Goal: Information Seeking & Learning: Learn about a topic

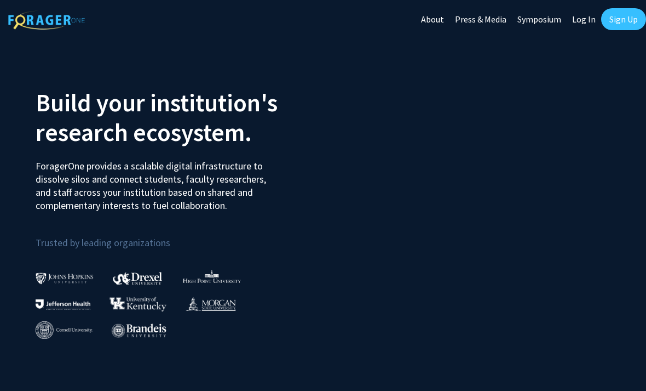
click at [589, 22] on link "Log In" at bounding box center [584, 19] width 35 height 38
select select
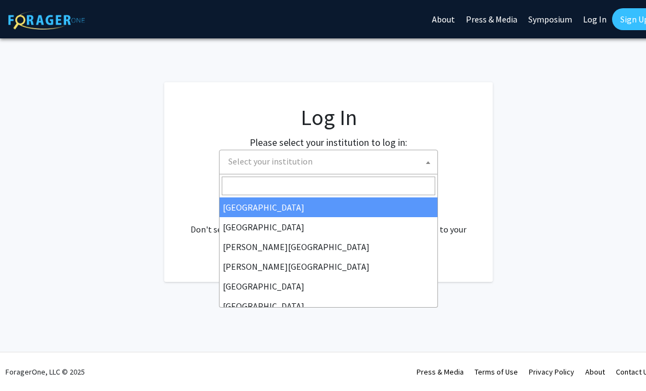
click at [346, 153] on span "Select your institution" at bounding box center [331, 161] width 214 height 22
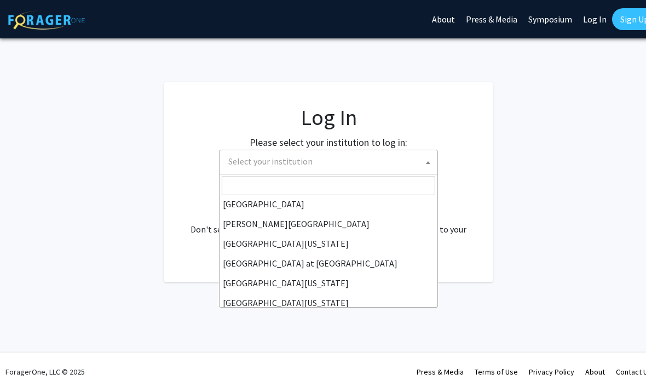
scroll to position [292, 0]
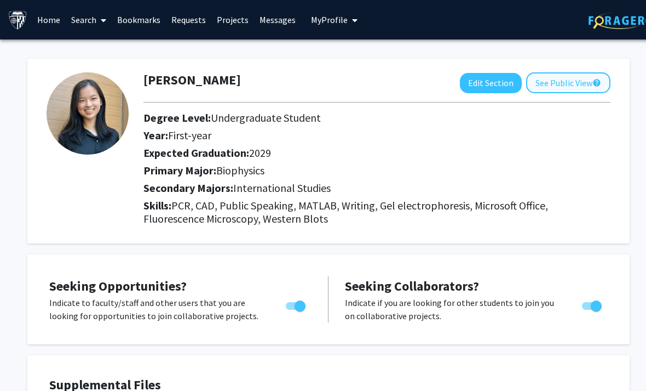
click at [533, 84] on button "See Public View help" at bounding box center [568, 82] width 84 height 21
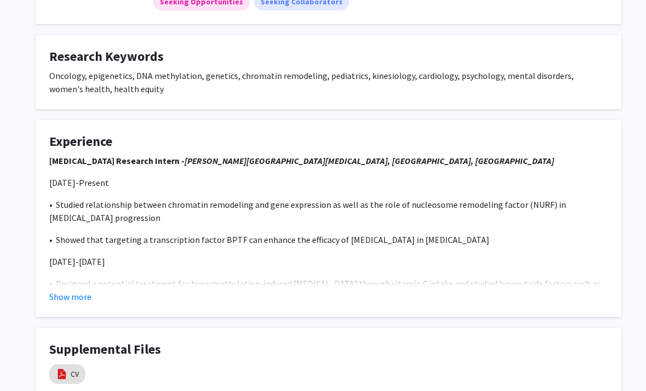
scroll to position [192, 0]
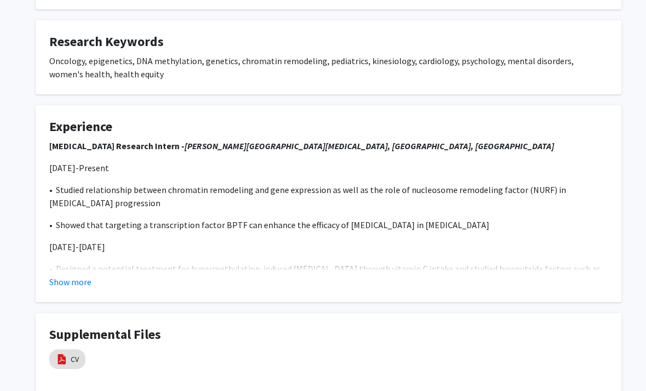
click at [83, 282] on button "Show more" at bounding box center [70, 281] width 42 height 13
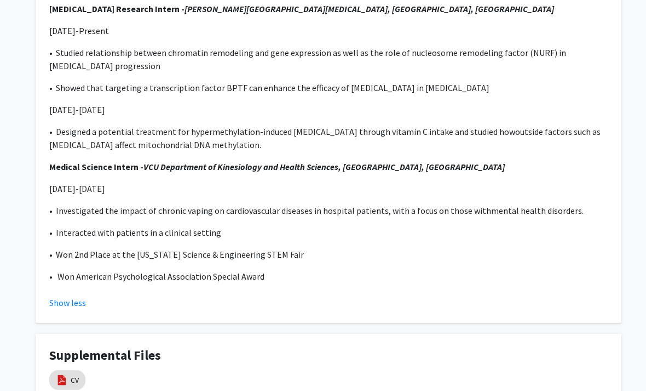
scroll to position [340, 0]
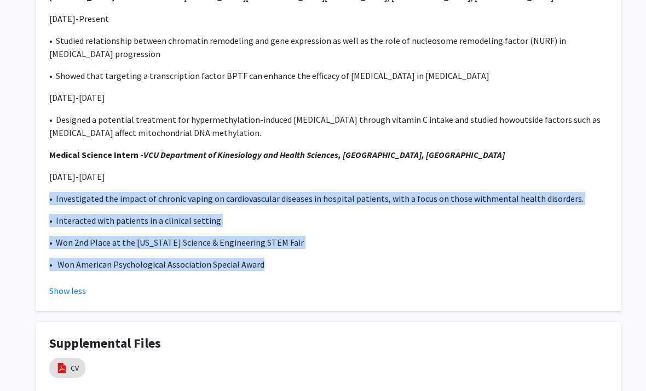
drag, startPoint x: 274, startPoint y: 257, endPoint x: 167, endPoint y: 175, distance: 134.9
click at [167, 176] on div "Cancer Research Intern - Massey Comprehensive Cancer Center, Richmond, VA July …" at bounding box center [328, 131] width 559 height 280
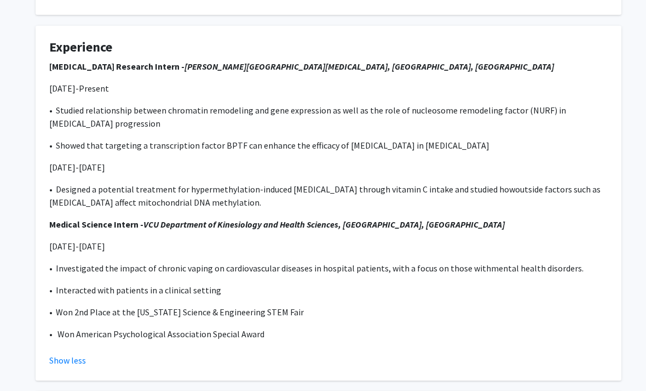
click at [163, 161] on p "June-July 2022" at bounding box center [328, 167] width 559 height 13
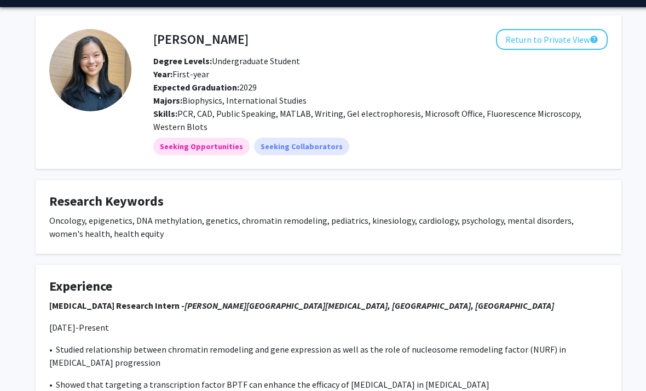
scroll to position [0, 0]
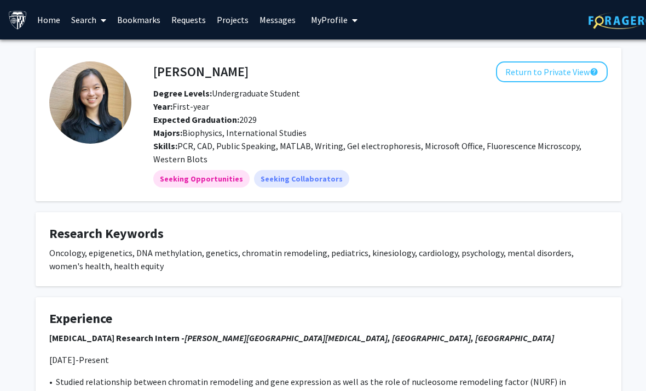
click at [185, 88] on b "Degree Levels:" at bounding box center [182, 93] width 59 height 11
click at [100, 21] on span at bounding box center [101, 20] width 10 height 38
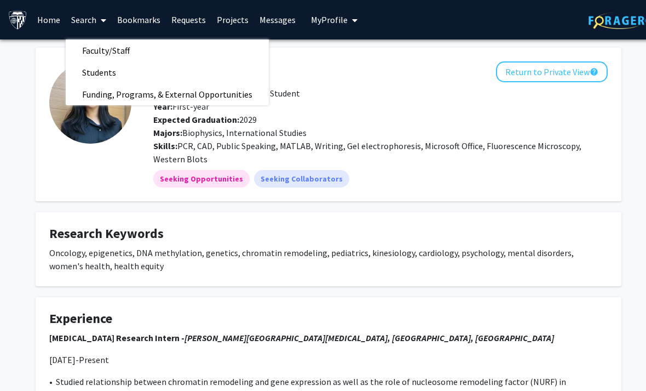
click at [100, 21] on span at bounding box center [101, 20] width 10 height 38
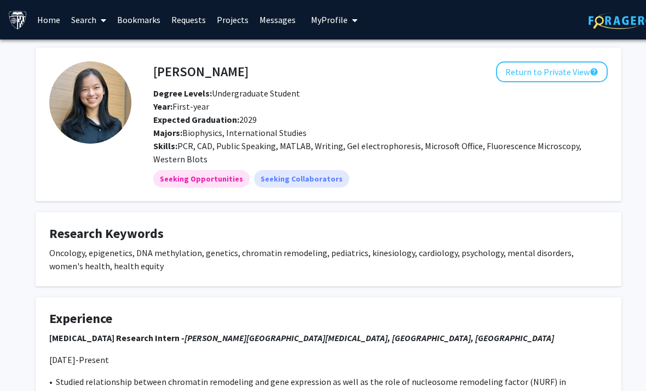
click at [19, 20] on img at bounding box center [17, 19] width 19 height 19
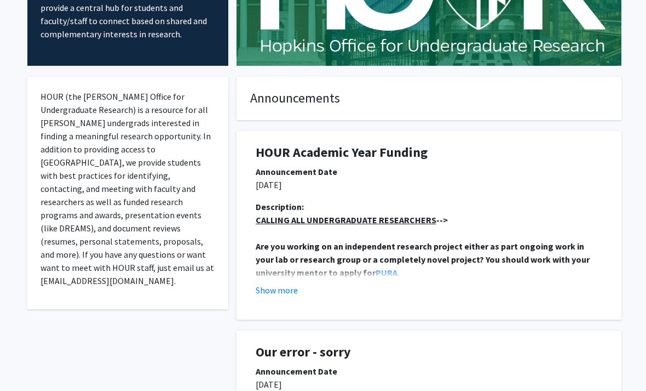
scroll to position [140, 0]
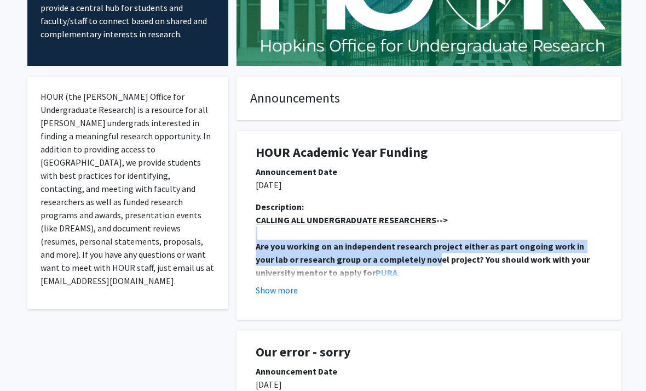
drag, startPoint x: 257, startPoint y: 234, endPoint x: 416, endPoint y: 250, distance: 160.3
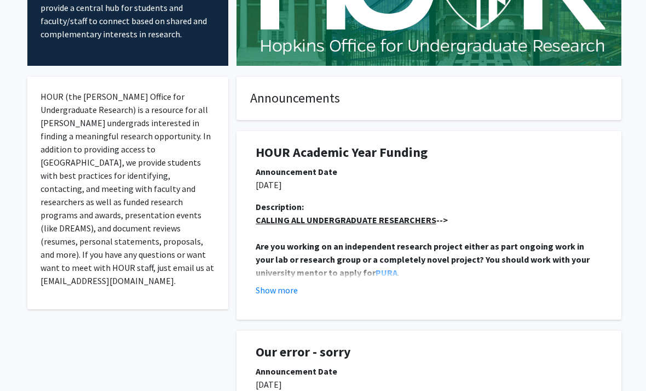
click at [418, 250] on p "Are you working on an independent research project either as part ongoing work …" at bounding box center [429, 258] width 347 height 39
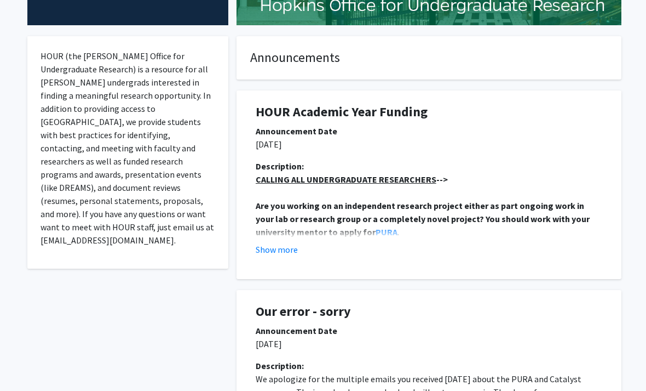
scroll to position [201, 0]
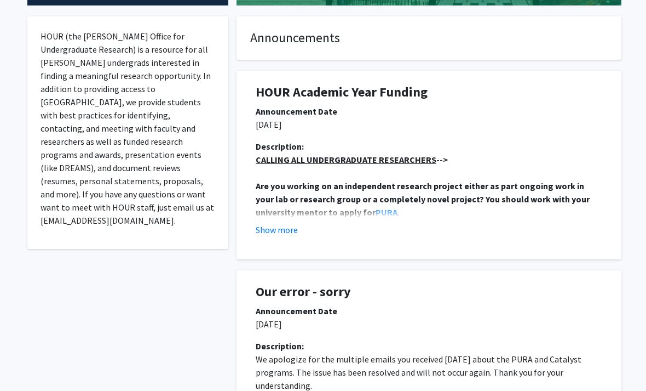
click at [286, 232] on button "Show more" at bounding box center [277, 229] width 42 height 13
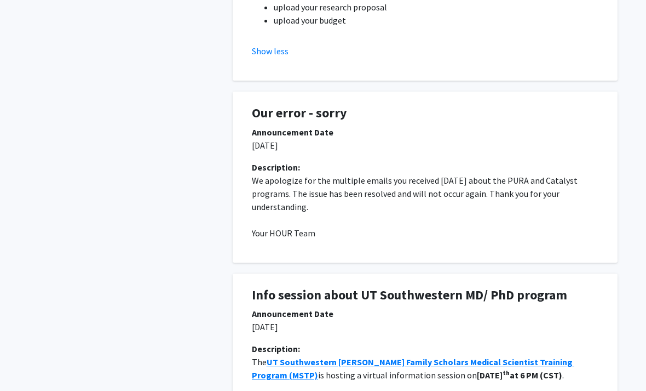
scroll to position [794, 3]
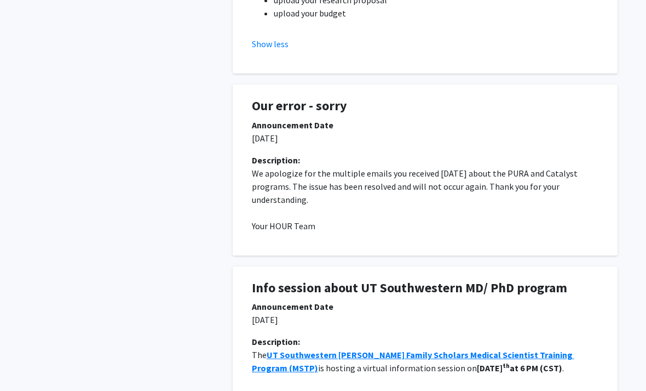
drag, startPoint x: 184, startPoint y: 106, endPoint x: 394, endPoint y: 199, distance: 230.6
click at [426, 212] on p at bounding box center [426, 212] width 347 height 13
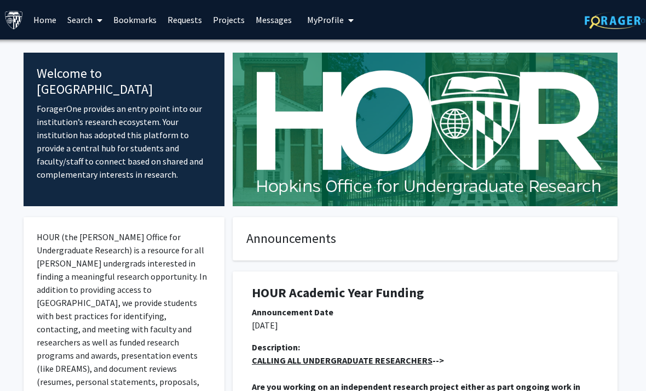
scroll to position [0, 3]
click at [133, 20] on link "Bookmarks" at bounding box center [135, 20] width 54 height 38
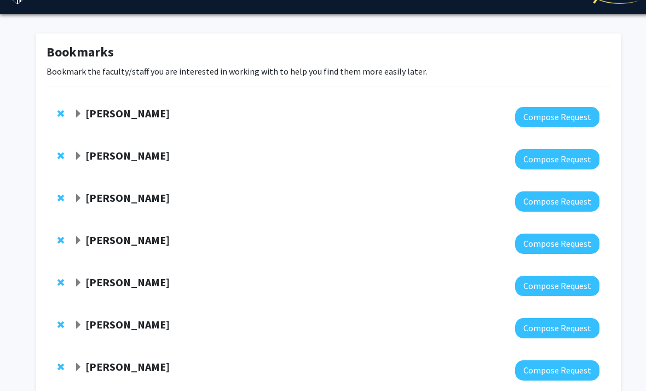
click at [140, 191] on strong "[PERSON_NAME]" at bounding box center [127, 198] width 84 height 14
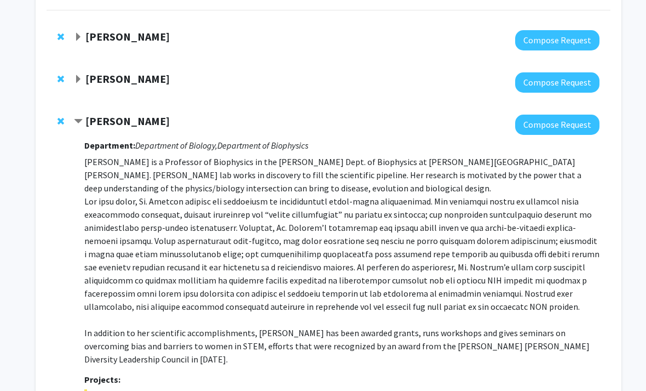
scroll to position [107, 0]
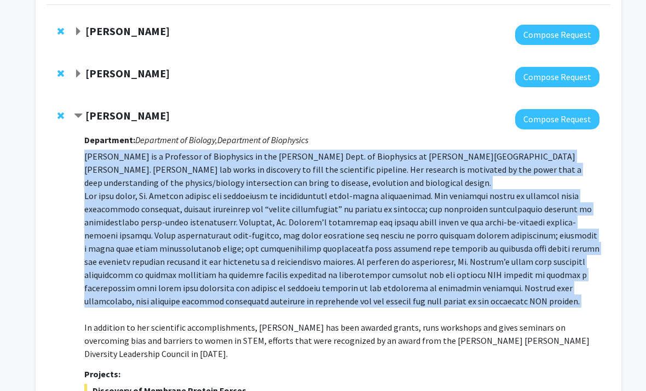
drag, startPoint x: 559, startPoint y: 307, endPoint x: 87, endPoint y: 146, distance: 498.4
click at [87, 146] on div "Department: Department of Biology, Department of Biophysics Karen Fleming is a …" at bounding box center [341, 335] width 515 height 413
drag, startPoint x: 87, startPoint y: 146, endPoint x: 550, endPoint y: 312, distance: 491.8
click at [550, 312] on div "Department: Department of Biology, Department of Biophysics Karen Fleming is a …" at bounding box center [341, 335] width 515 height 413
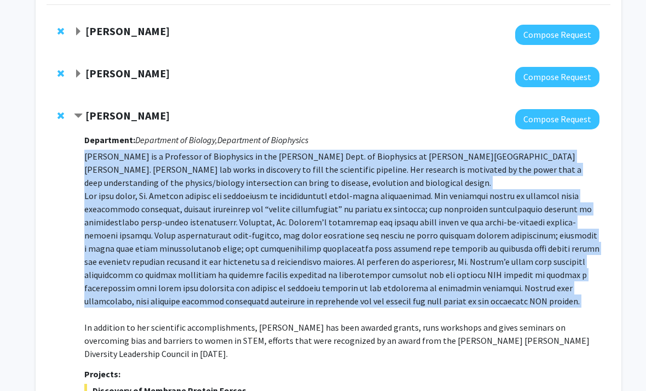
click at [550, 312] on p "Karen Fleming is a Professor of Biophysics in the TC Jenkins Dept. of Biophysic…" at bounding box center [341, 255] width 515 height 210
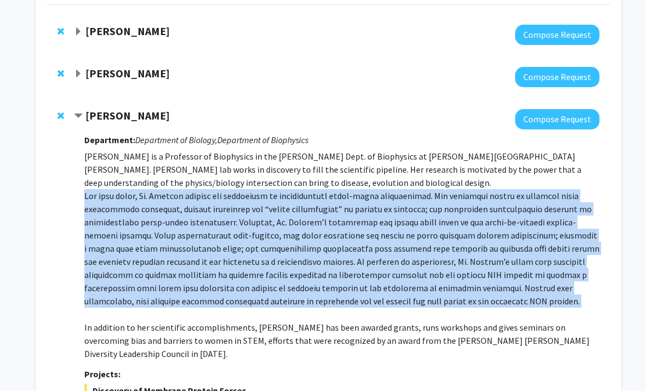
drag, startPoint x: 550, startPoint y: 312, endPoint x: 96, endPoint y: 195, distance: 468.9
click at [96, 195] on p "Karen Fleming is a Professor of Biophysics in the TC Jenkins Dept. of Biophysic…" at bounding box center [341, 255] width 515 height 210
click at [90, 191] on p "Karen Fleming is a Professor of Biophysics in the TC Jenkins Dept. of Biophysic…" at bounding box center [341, 255] width 515 height 210
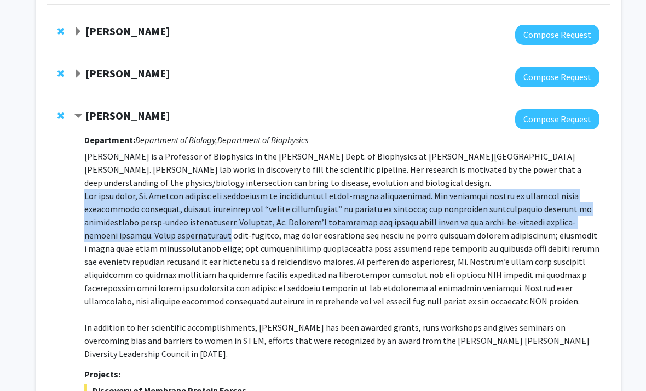
drag, startPoint x: 90, startPoint y: 191, endPoint x: 177, endPoint y: 236, distance: 98.5
click at [177, 236] on p "Karen Fleming is a Professor of Biophysics in the TC Jenkins Dept. of Biophysic…" at bounding box center [341, 255] width 515 height 210
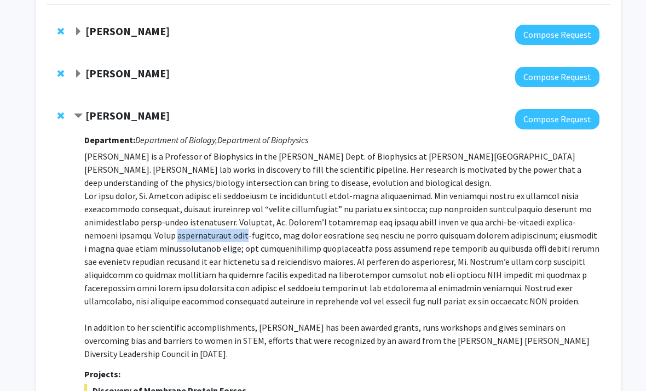
drag, startPoint x: 177, startPoint y: 236, endPoint x: 209, endPoint y: 236, distance: 31.8
click at [209, 236] on p "Karen Fleming is a Professor of Biophysics in the TC Jenkins Dept. of Biophysic…" at bounding box center [341, 255] width 515 height 210
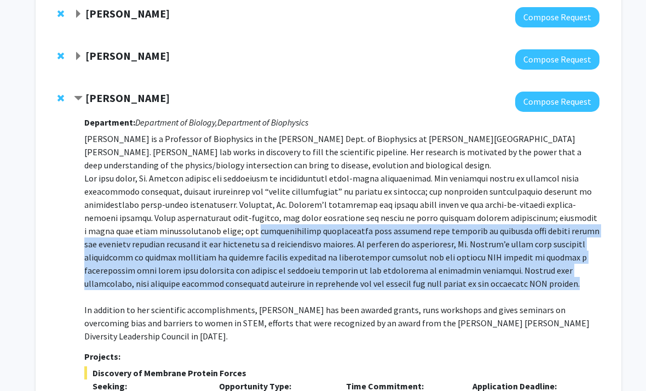
drag, startPoint x: 497, startPoint y: 287, endPoint x: 218, endPoint y: 221, distance: 286.9
click at [218, 221] on p "Karen Fleming is a Professor of Biophysics in the TC Jenkins Dept. of Biophysic…" at bounding box center [341, 237] width 515 height 210
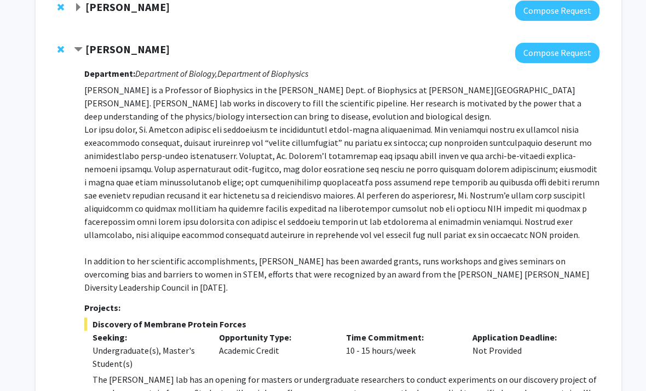
scroll to position [181, 0]
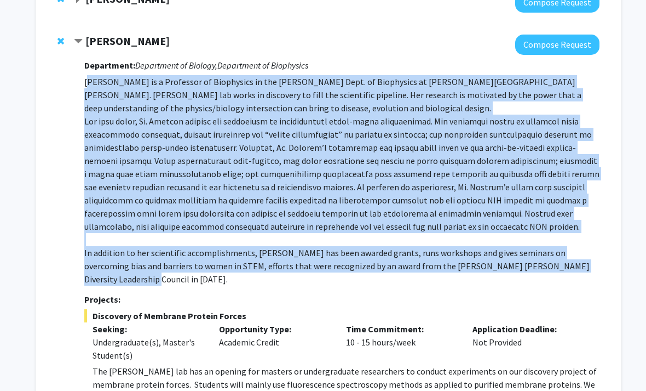
drag, startPoint x: 580, startPoint y: 264, endPoint x: 87, endPoint y: 79, distance: 526.0
click at [87, 79] on p "Karen Fleming is a Professor of Biophysics in the TC Jenkins Dept. of Biophysic…" at bounding box center [341, 181] width 515 height 210
click at [88, 79] on p "Karen Fleming is a Professor of Biophysics in the TC Jenkins Dept. of Biophysic…" at bounding box center [341, 181] width 515 height 210
drag, startPoint x: 88, startPoint y: 79, endPoint x: 587, endPoint y: 265, distance: 532.3
click at [587, 265] on p "Karen Fleming is a Professor of Biophysics in the TC Jenkins Dept. of Biophysic…" at bounding box center [341, 181] width 515 height 210
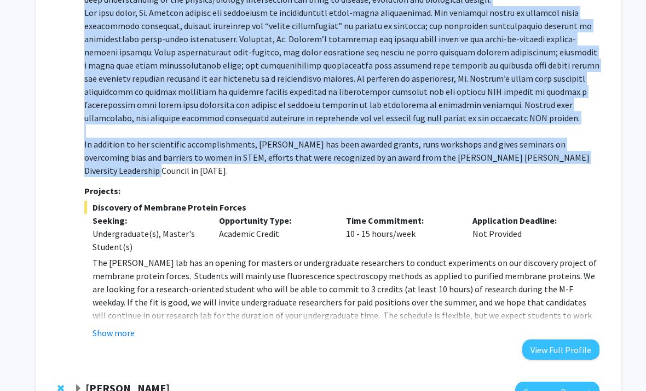
scroll to position [299, 0]
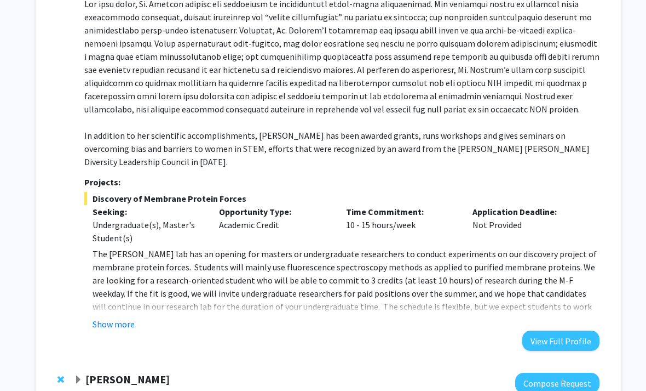
click at [114, 317] on div "Department: Department of Biology, Department of Biophysics Karen Fleming is a …" at bounding box center [341, 144] width 515 height 413
click at [114, 317] on button "Show more" at bounding box center [114, 323] width 42 height 13
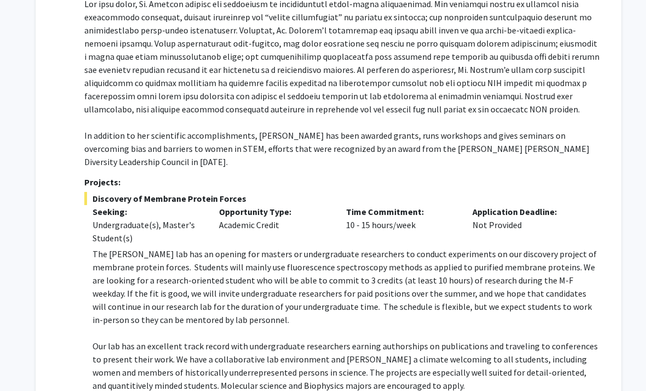
click at [240, 250] on p "The [PERSON_NAME] lab has an opening for masters or undergraduate researchers t…" at bounding box center [346, 286] width 507 height 79
drag, startPoint x: 240, startPoint y: 250, endPoint x: 299, endPoint y: 252, distance: 58.7
click at [299, 252] on p "The [PERSON_NAME] lab has an opening for masters or undergraduate researchers t…" at bounding box center [346, 286] width 507 height 79
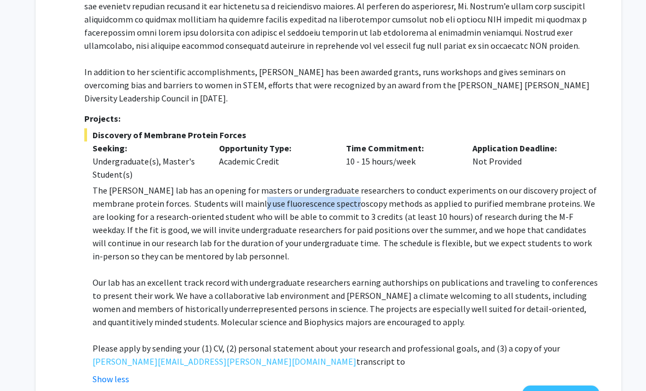
scroll to position [366, 0]
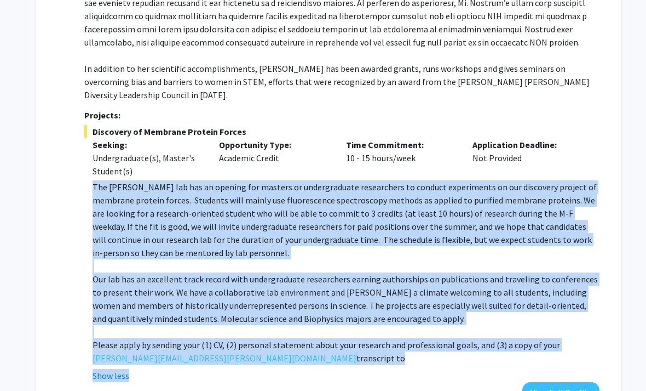
drag, startPoint x: 397, startPoint y: 357, endPoint x: 85, endPoint y: 168, distance: 365.0
click at [85, 180] on fg-read-more "The Fleming lab has an opening for masters or undergraduate researchers to cond…" at bounding box center [341, 281] width 515 height 202
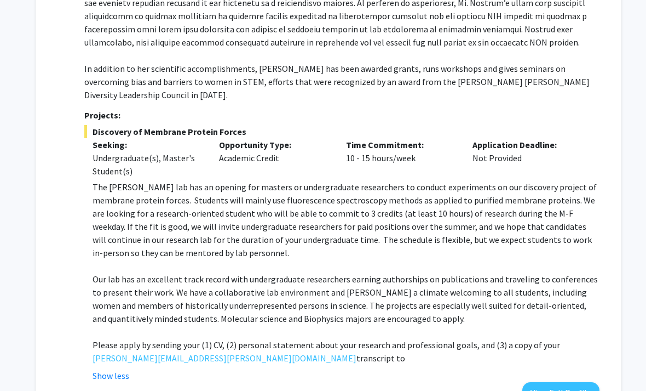
drag, startPoint x: 85, startPoint y: 168, endPoint x: 458, endPoint y: 346, distance: 413.4
click at [458, 346] on fg-read-more "The Fleming lab has an opening for masters or undergraduate researchers to cond…" at bounding box center [341, 281] width 515 height 202
drag, startPoint x: 458, startPoint y: 346, endPoint x: 99, endPoint y: 182, distance: 394.9
click at [99, 182] on p "The [PERSON_NAME] lab has an opening for masters or undergraduate researchers t…" at bounding box center [346, 219] width 507 height 79
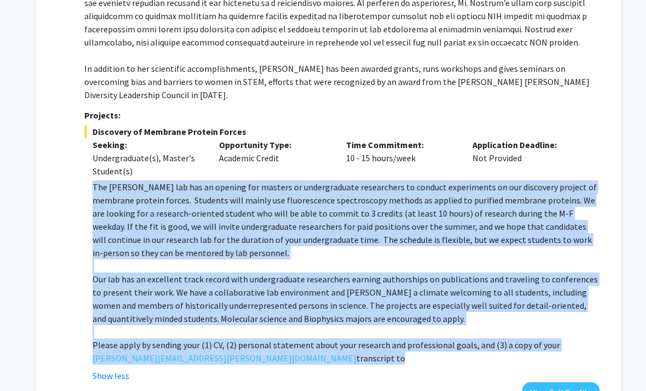
drag, startPoint x: 85, startPoint y: 169, endPoint x: 535, endPoint y: 353, distance: 486.0
click at [535, 353] on fg-read-more "The Fleming lab has an opening for masters or undergraduate researchers to cond…" at bounding box center [341, 281] width 515 height 202
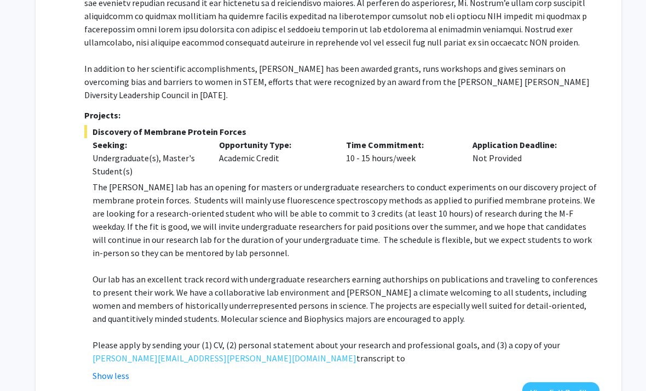
click at [535, 353] on fg-read-more "The Fleming lab has an opening for masters or undergraduate researchers to cond…" at bounding box center [341, 281] width 515 height 202
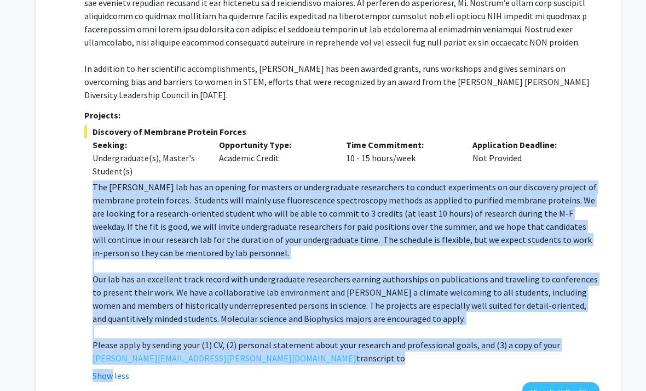
drag, startPoint x: 535, startPoint y: 353, endPoint x: 88, endPoint y: 177, distance: 481.1
click at [88, 180] on fg-read-more "The Fleming lab has an opening for masters or undergraduate researchers to cond…" at bounding box center [341, 281] width 515 height 202
drag, startPoint x: 88, startPoint y: 177, endPoint x: 578, endPoint y: 343, distance: 517.6
click at [578, 343] on fg-read-more "The Fleming lab has an opening for masters or undergraduate researchers to cond…" at bounding box center [341, 281] width 515 height 202
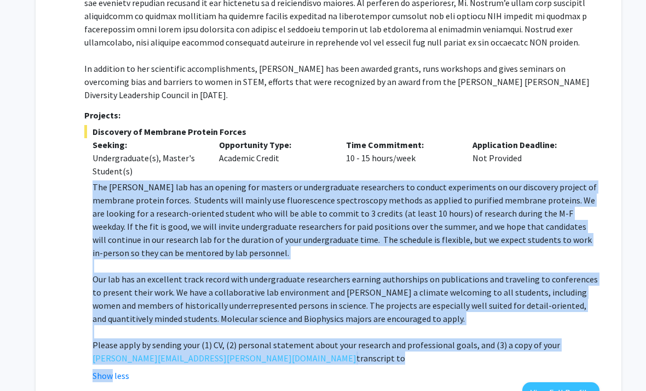
click at [578, 343] on div "The Fleming lab has an opening for masters or undergraduate researchers to cond…" at bounding box center [346, 272] width 507 height 184
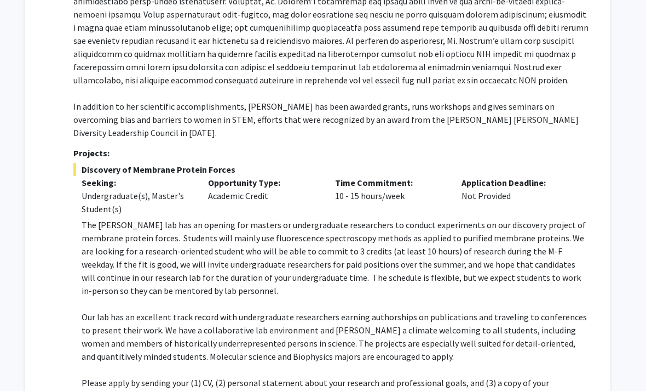
scroll to position [373, 11]
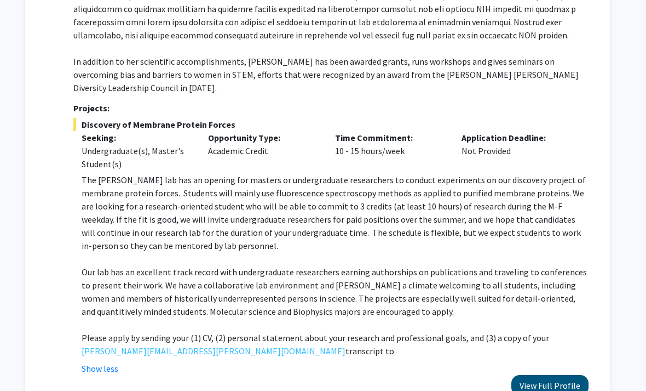
click at [545, 375] on button "View Full Profile" at bounding box center [550, 385] width 77 height 20
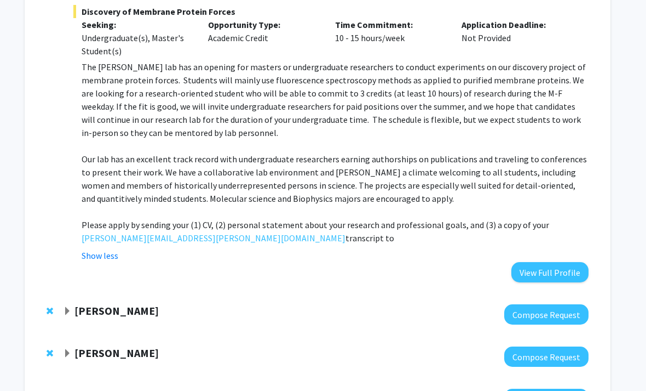
scroll to position [486, 11]
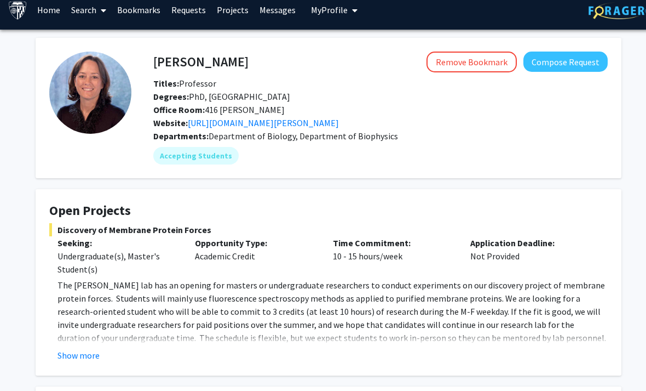
scroll to position [105, 0]
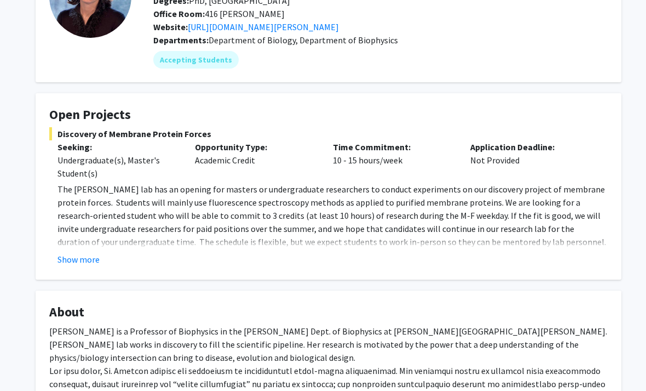
click at [99, 274] on fg-card "Open Projects Discovery of Membrane Protein Forces Seeking: Undergraduate(s), M…" at bounding box center [329, 187] width 586 height 186
click at [86, 257] on button "Show more" at bounding box center [79, 259] width 42 height 13
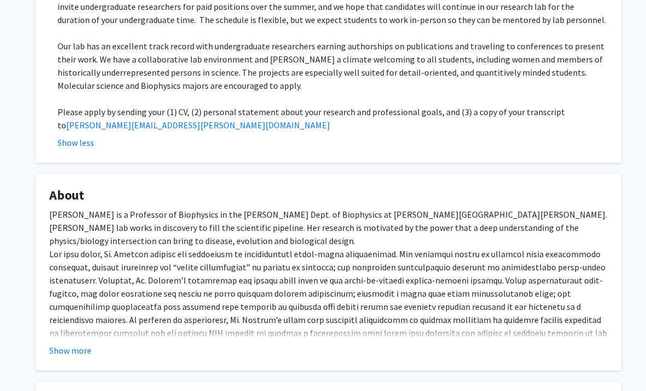
click at [340, 343] on div "Show more" at bounding box center [328, 349] width 559 height 13
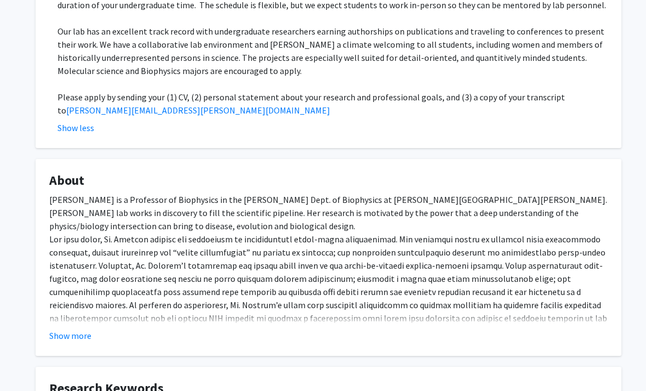
scroll to position [428, 0]
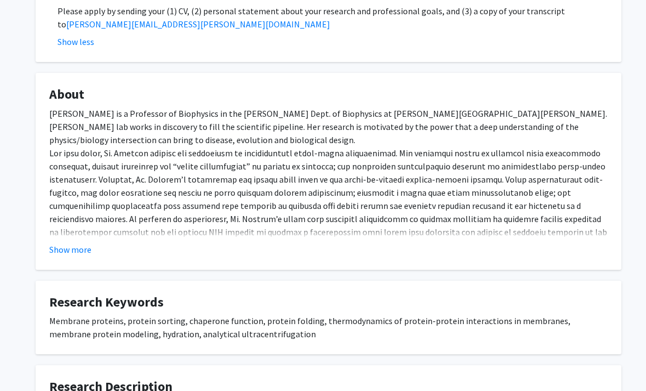
click at [93, 259] on fg-card "About [PERSON_NAME] is a Professor of Biophysics in the [PERSON_NAME] Dept. of …" at bounding box center [329, 171] width 586 height 197
click at [85, 254] on fg-card "About [PERSON_NAME] is a Professor of Biophysics in the [PERSON_NAME] Dept. of …" at bounding box center [329, 171] width 586 height 197
click at [79, 247] on button "Show more" at bounding box center [70, 249] width 42 height 13
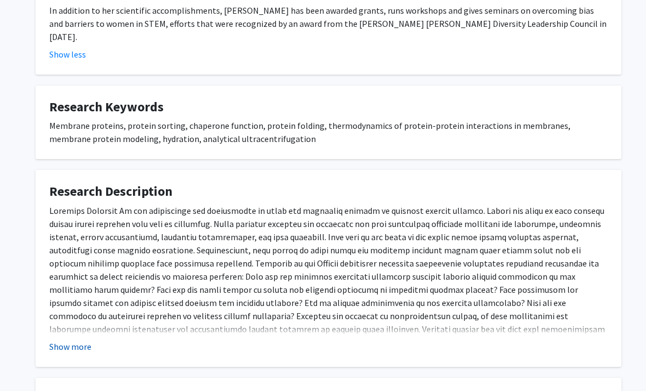
click at [83, 340] on button "Show more" at bounding box center [70, 346] width 42 height 13
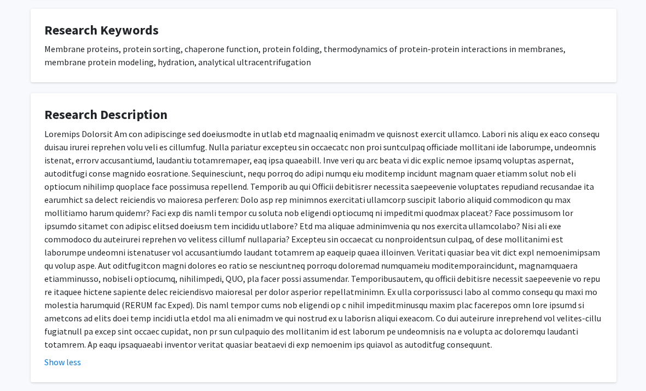
scroll to position [780, 5]
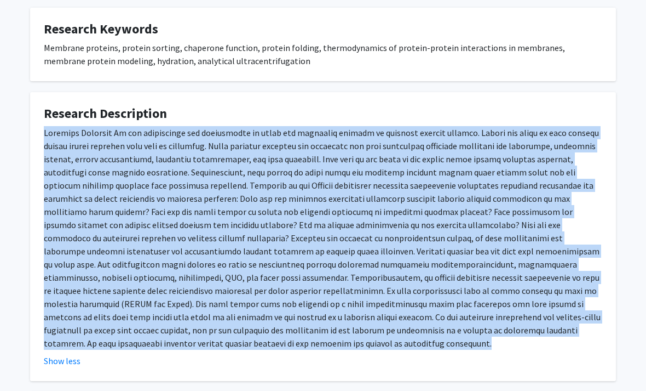
drag, startPoint x: 562, startPoint y: 307, endPoint x: 46, endPoint y: 120, distance: 548.8
click at [46, 127] on div at bounding box center [323, 239] width 559 height 224
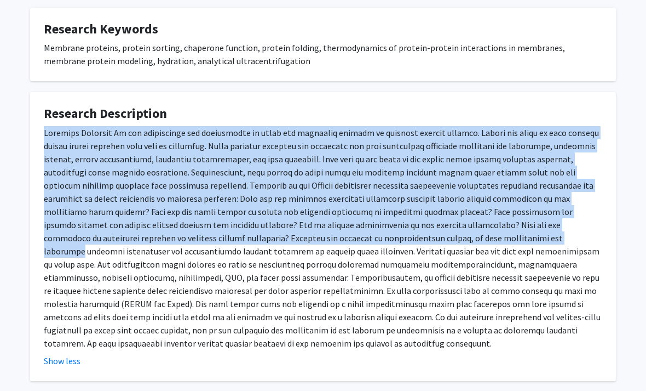
drag, startPoint x: 46, startPoint y: 120, endPoint x: 366, endPoint y: 219, distance: 335.5
click at [366, 219] on div at bounding box center [323, 239] width 559 height 224
click at [368, 219] on div at bounding box center [323, 239] width 559 height 224
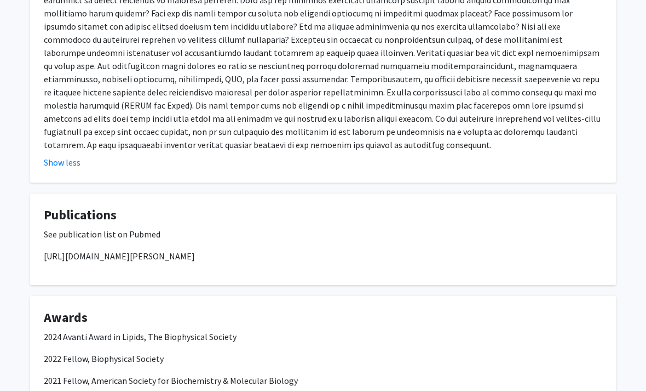
scroll to position [1084, 5]
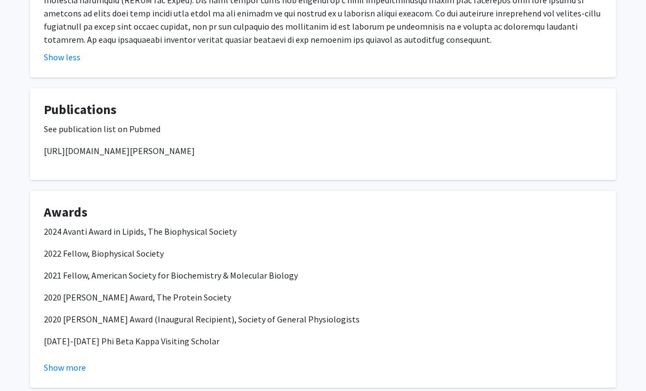
click at [62, 360] on button "Show more" at bounding box center [65, 366] width 42 height 13
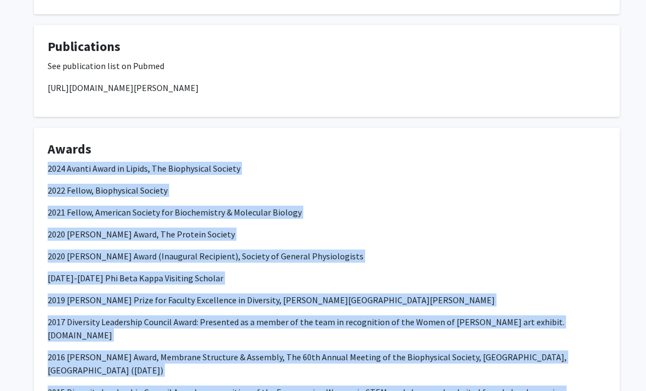
scroll to position [1147, 0]
drag, startPoint x: 353, startPoint y: 367, endPoint x: 37, endPoint y: 139, distance: 390.4
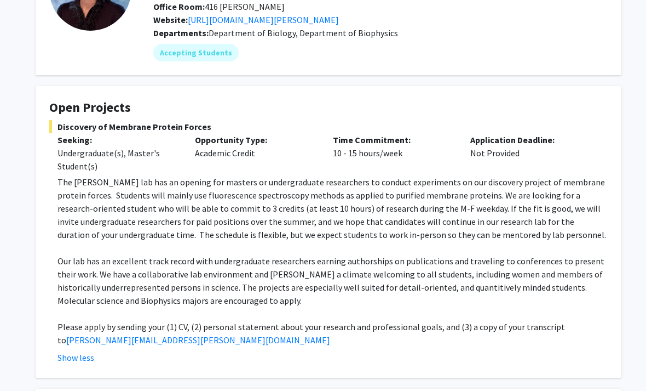
scroll to position [0, 0]
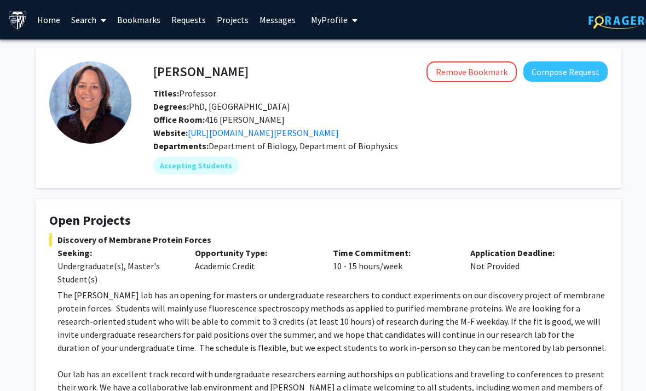
drag, startPoint x: 147, startPoint y: 87, endPoint x: 436, endPoint y: 148, distance: 295.3
click at [436, 148] on div "[PERSON_NAME] Remove Bookmark Compose Request Titles: Professor Degrees: PhD, […" at bounding box center [369, 117] width 477 height 113
click at [436, 148] on div "Departments: Department of Biology, Department of Biophysics" at bounding box center [380, 145] width 455 height 13
click at [199, 177] on fg-card "[PERSON_NAME] Remove Bookmark Compose Request Titles: Professor Degrees: PhD, […" at bounding box center [329, 118] width 586 height 140
drag, startPoint x: 199, startPoint y: 171, endPoint x: 277, endPoint y: 193, distance: 80.3
